Goal: Browse casually: Explore the website without a specific task or goal

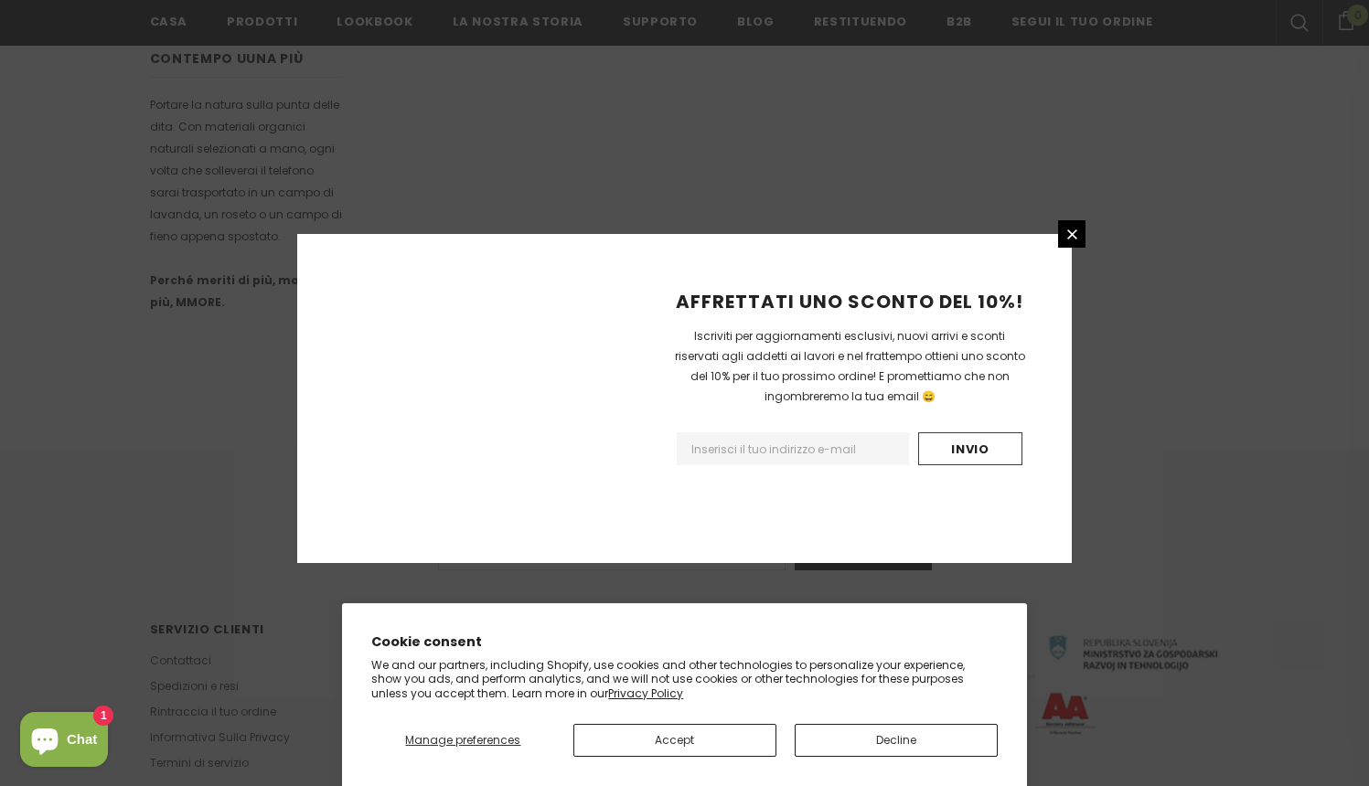
scroll to position [1088, 0]
